Goal: Transaction & Acquisition: Purchase product/service

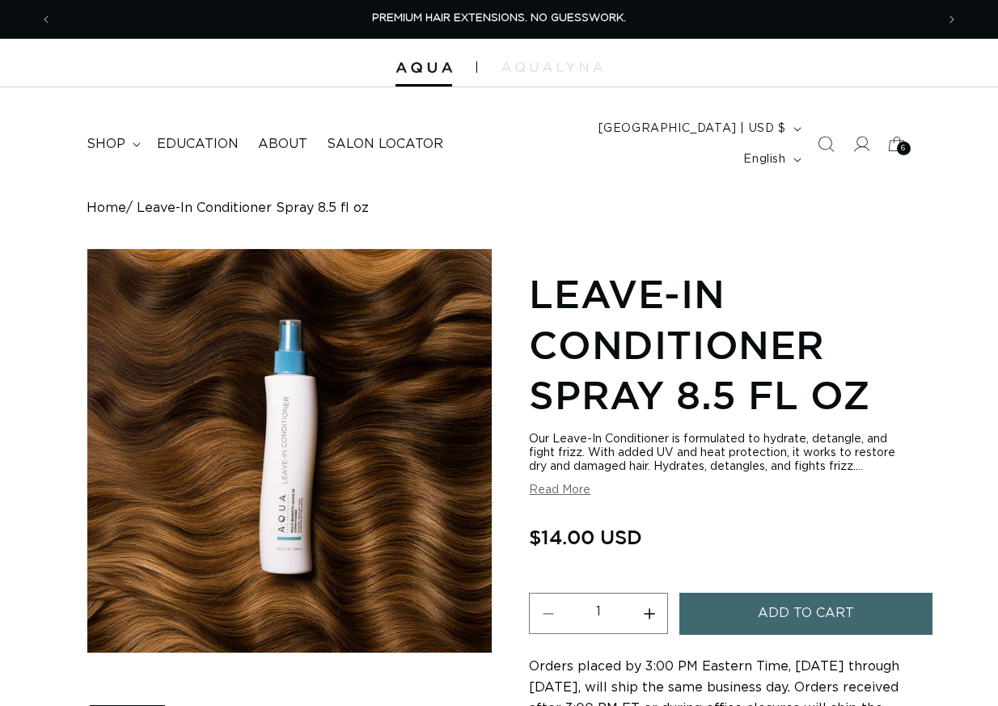
scroll to position [0, 883]
click at [756, 593] on button "Add to cart" at bounding box center [805, 613] width 253 height 41
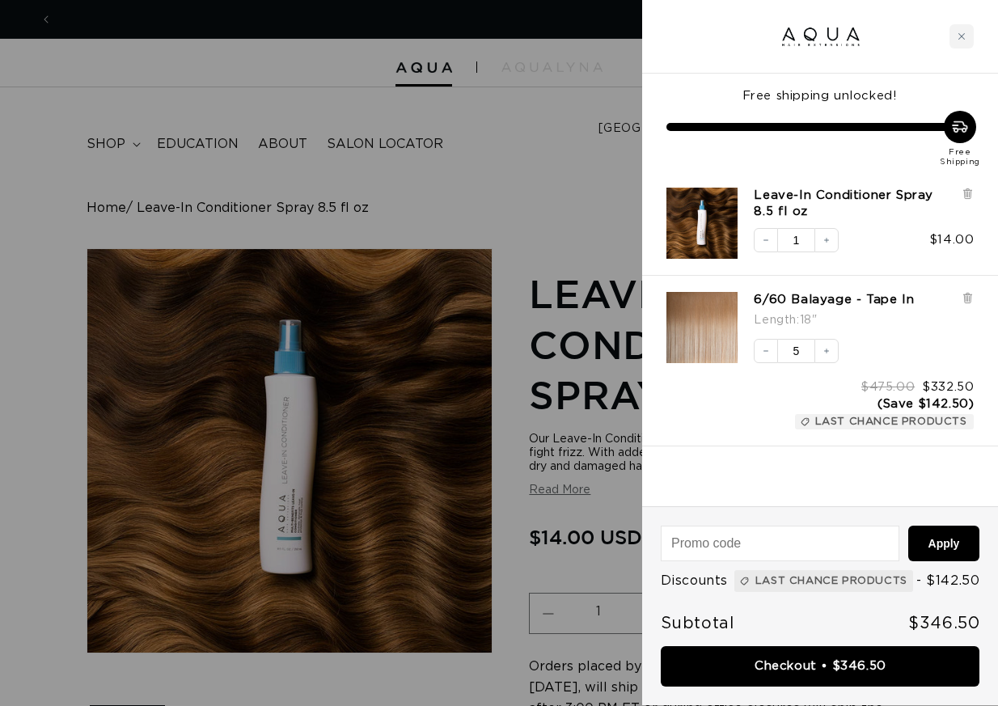
scroll to position [0, 1766]
click at [516, 99] on div at bounding box center [499, 353] width 998 height 706
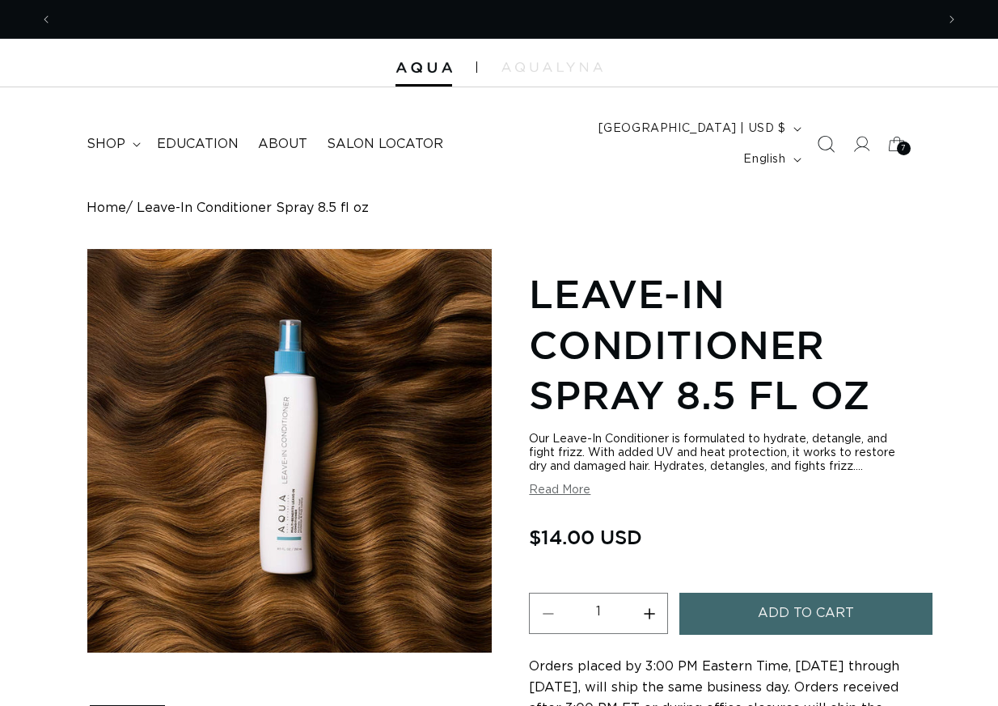
click at [819, 136] on icon "Search" at bounding box center [825, 144] width 17 height 17
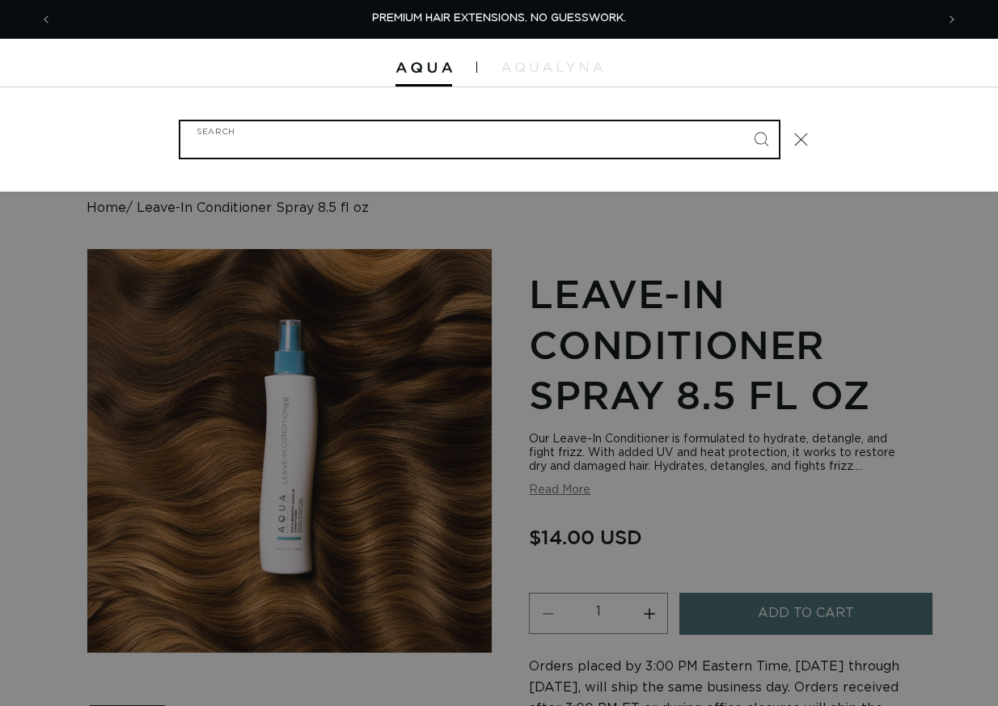
click at [708, 123] on input "Search" at bounding box center [479, 139] width 598 height 36
type input "tape tabs"
click at [760, 125] on button "Search" at bounding box center [761, 139] width 36 height 36
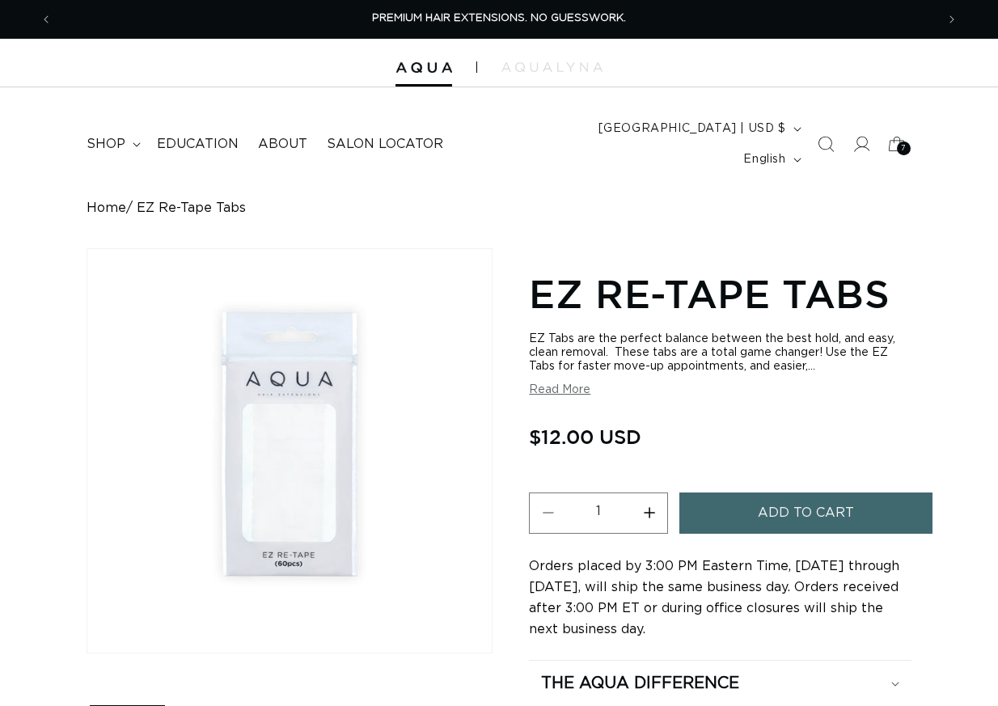
click at [646, 492] on button "Increase quantity for EZ Re-Tape Tabs" at bounding box center [649, 512] width 36 height 41
type input "3"
click at [747, 492] on button "Add to cart" at bounding box center [805, 512] width 253 height 41
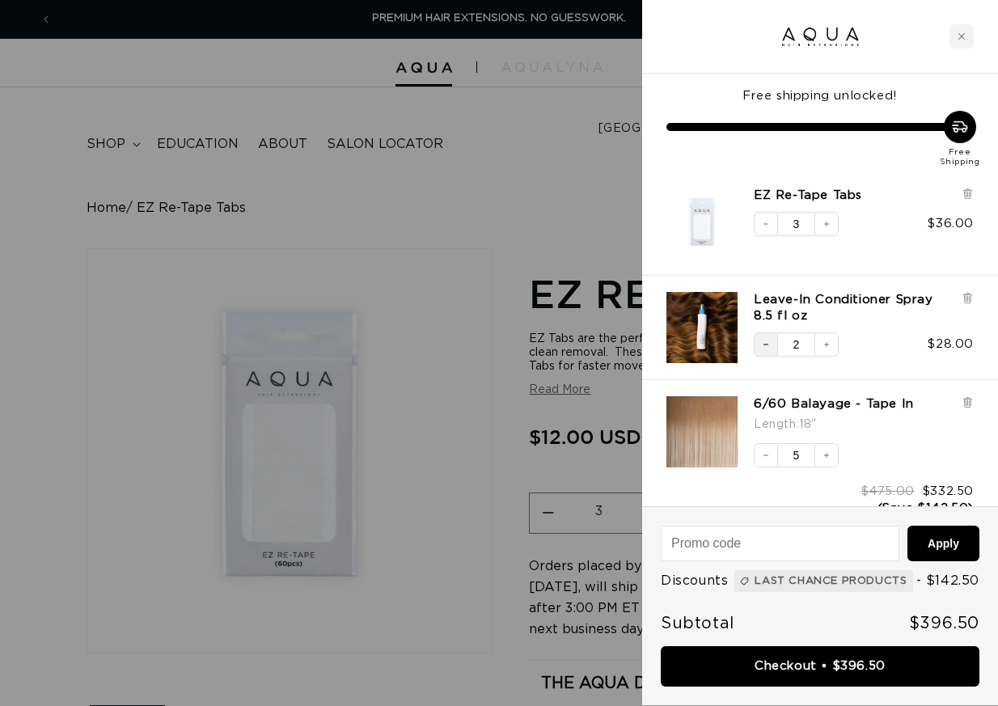
click at [770, 344] on icon "Decrease quantity" at bounding box center [766, 345] width 10 height 10
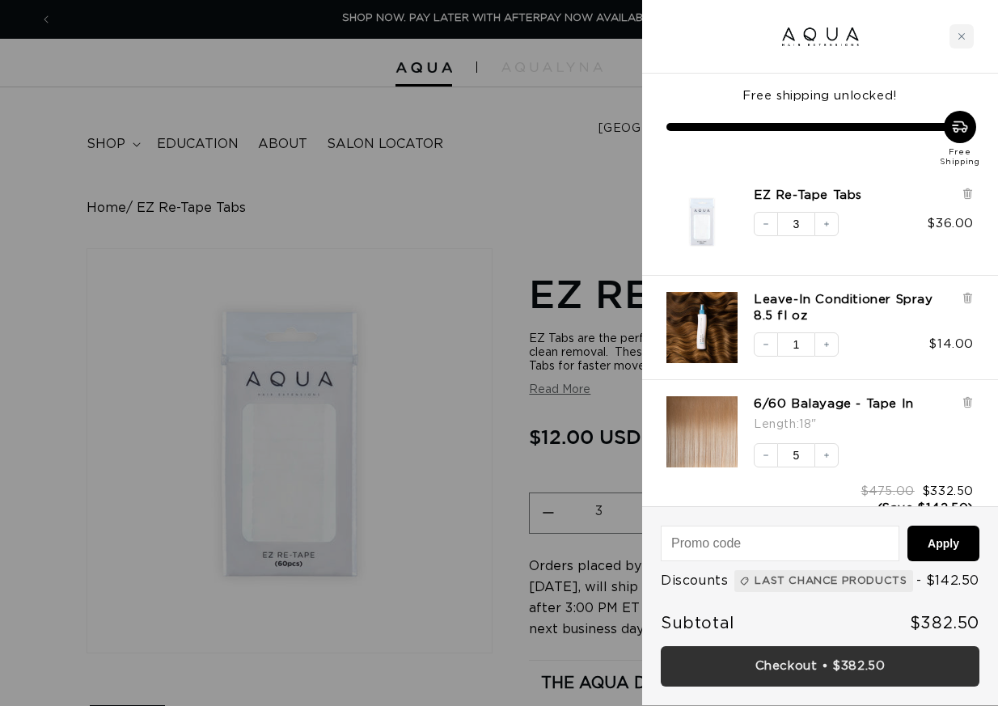
scroll to position [0, 1766]
click at [746, 661] on link "Checkout • $382.50" at bounding box center [820, 666] width 319 height 41
